Goal: Find specific page/section: Find specific page/section

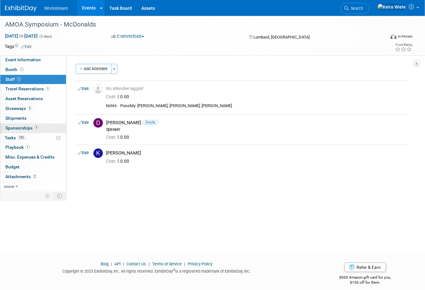
click at [29, 128] on span "Sponsorships 1" at bounding box center [21, 127] width 33 height 5
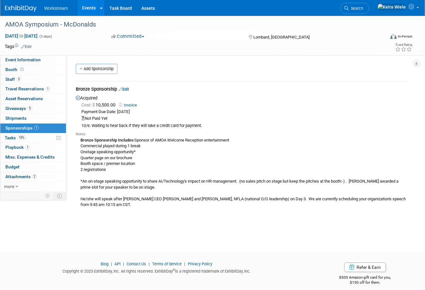
click at [84, 7] on link "Events" at bounding box center [88, 8] width 23 height 16
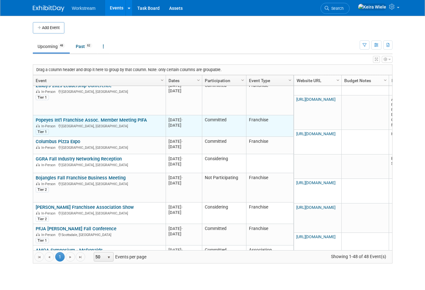
scroll to position [41, 0]
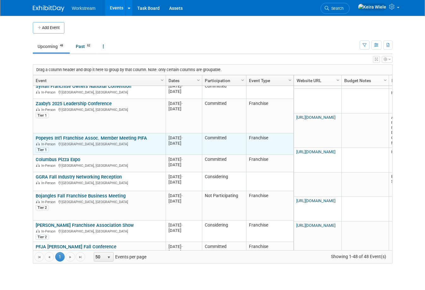
click at [139, 139] on link "Popeyes Int'l Franchise Assoc. Member Meeting PIFA" at bounding box center [91, 138] width 111 height 6
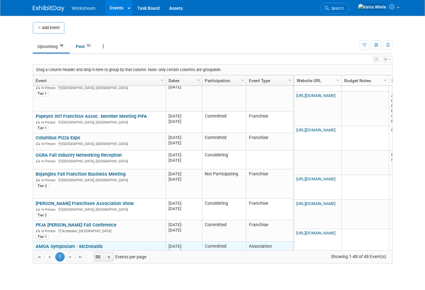
scroll to position [0, 0]
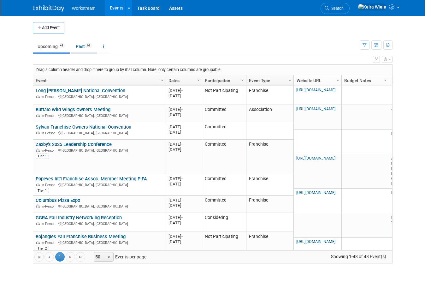
click at [80, 46] on link "Past 62" at bounding box center [84, 46] width 26 height 12
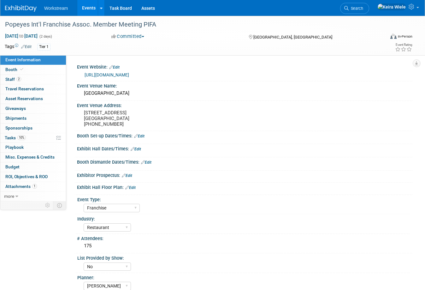
select select "Franchise"
select select "Restaurant"
select select "No"
select select "Tatia Meghdadi"
